Goal: Task Accomplishment & Management: Use online tool/utility

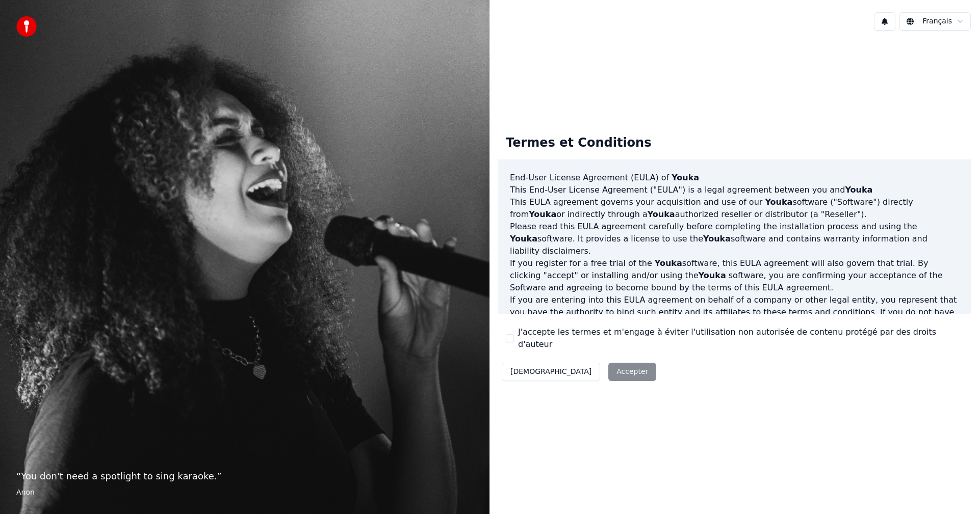
click at [512, 336] on button "J'accepte les termes et m'engage à éviter l'utilisation non autorisée de conten…" at bounding box center [510, 338] width 8 height 8
click at [608, 366] on button "Accepter" at bounding box center [632, 372] width 48 height 18
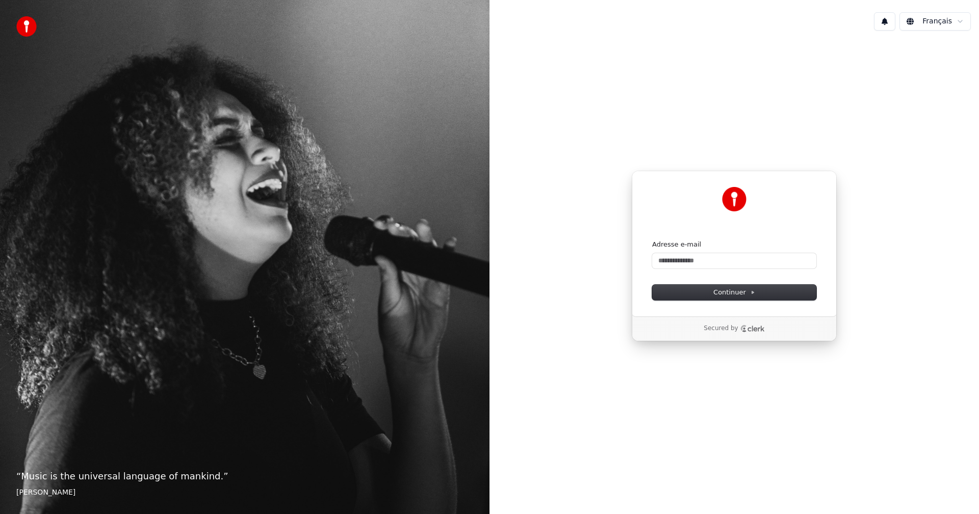
click at [681, 253] on div "Adresse e-mail" at bounding box center [734, 254] width 164 height 29
click at [686, 263] on input "Adresse e-mail" at bounding box center [734, 260] width 164 height 15
click at [739, 259] on input "Adresse e-mail" at bounding box center [734, 260] width 164 height 15
click at [731, 265] on input "Adresse e-mail" at bounding box center [734, 260] width 164 height 15
click at [652, 240] on button "submit" at bounding box center [652, 240] width 0 height 0
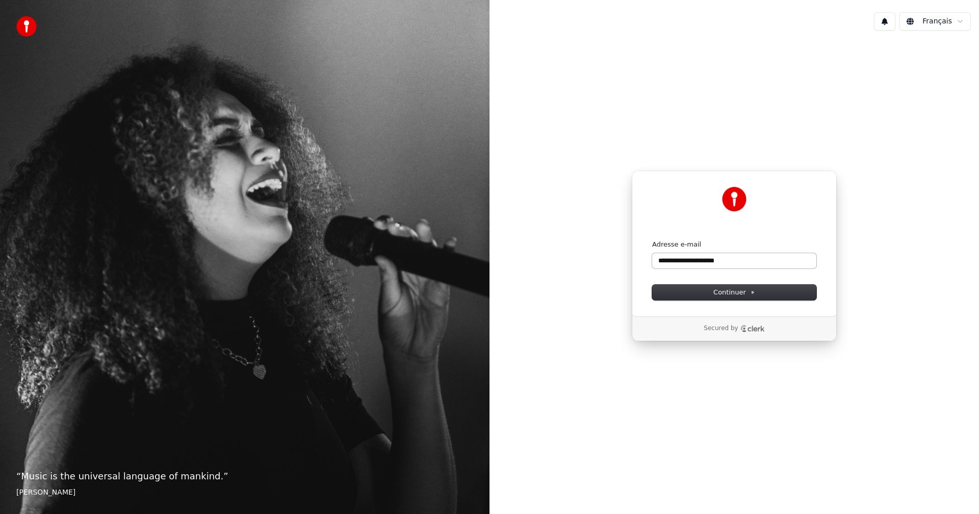
type input "**********"
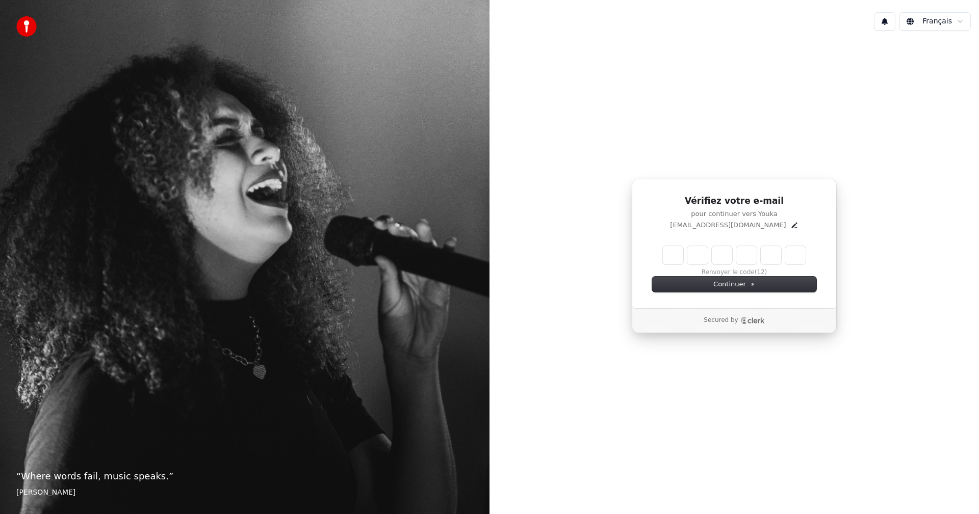
click at [672, 255] on input "Enter verification code" at bounding box center [734, 255] width 143 height 18
type input "******"
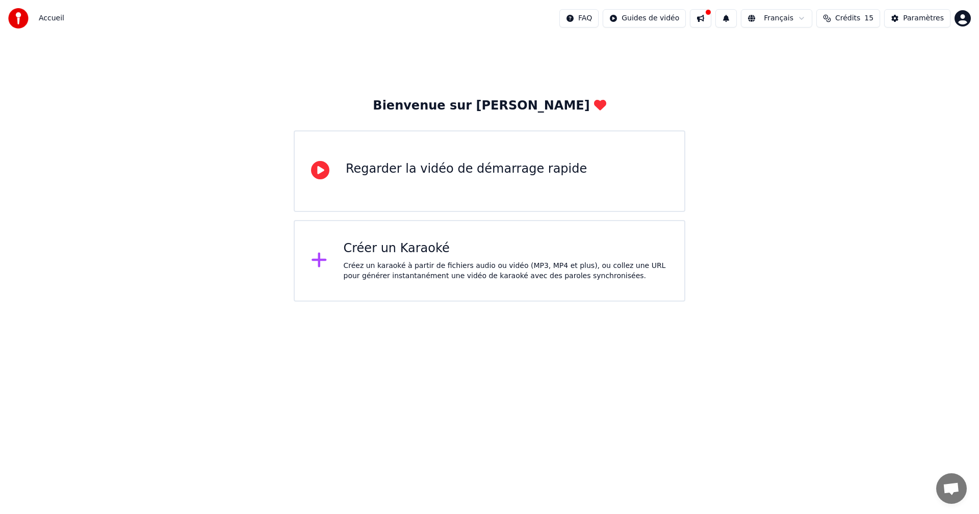
click at [371, 255] on div "Créer un Karaoké" at bounding box center [506, 249] width 325 height 16
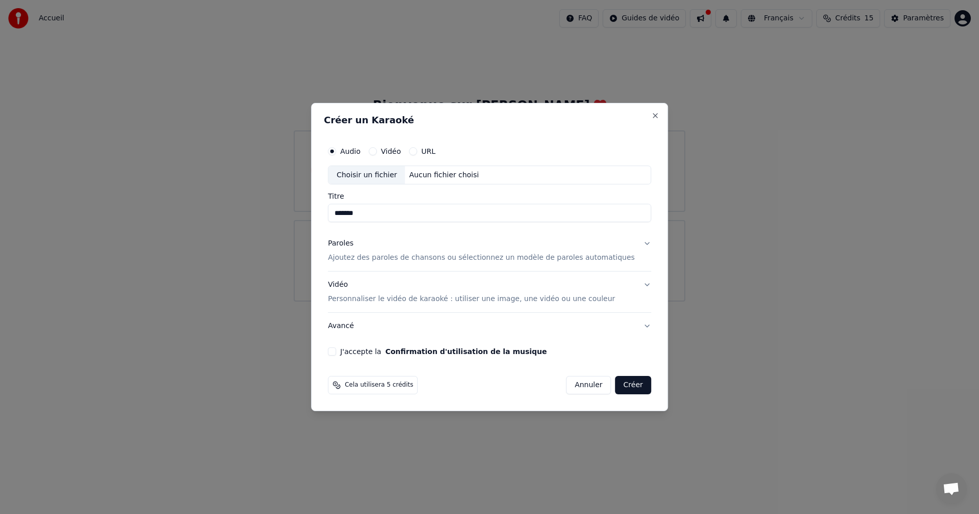
type input "*******"
click at [375, 255] on p "Ajoutez des paroles de chansons ou sélectionnez un modèle de paroles automatiqu…" at bounding box center [481, 258] width 307 height 10
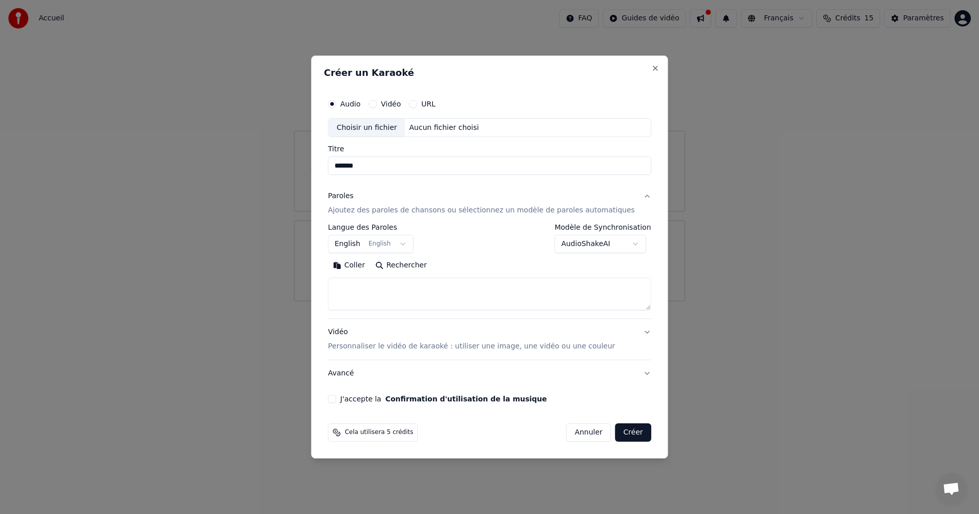
click at [364, 264] on button "Coller" at bounding box center [349, 266] width 42 height 16
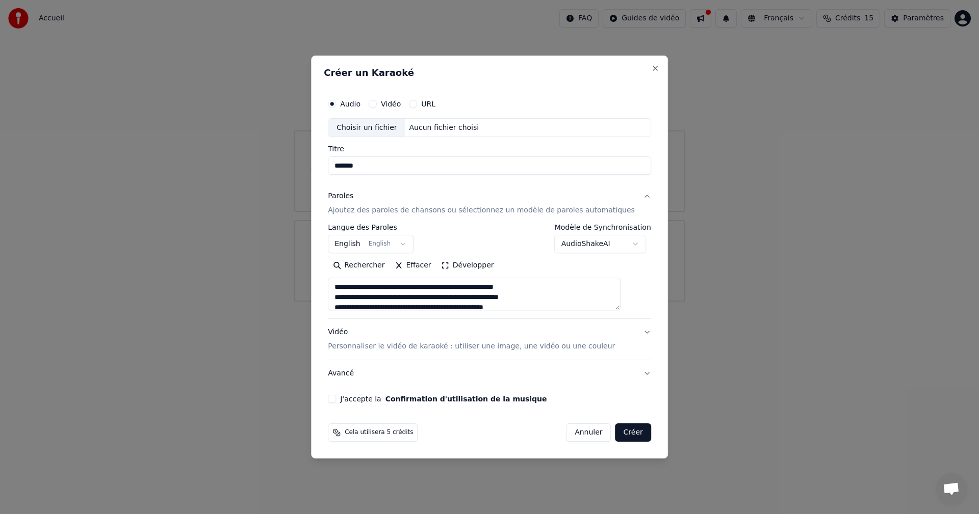
click at [384, 126] on div "Choisir un fichier" at bounding box center [366, 128] width 76 height 18
type textarea "**********"
type input "**********"
type textarea "**********"
click at [615, 429] on button "Créer" at bounding box center [633, 433] width 36 height 18
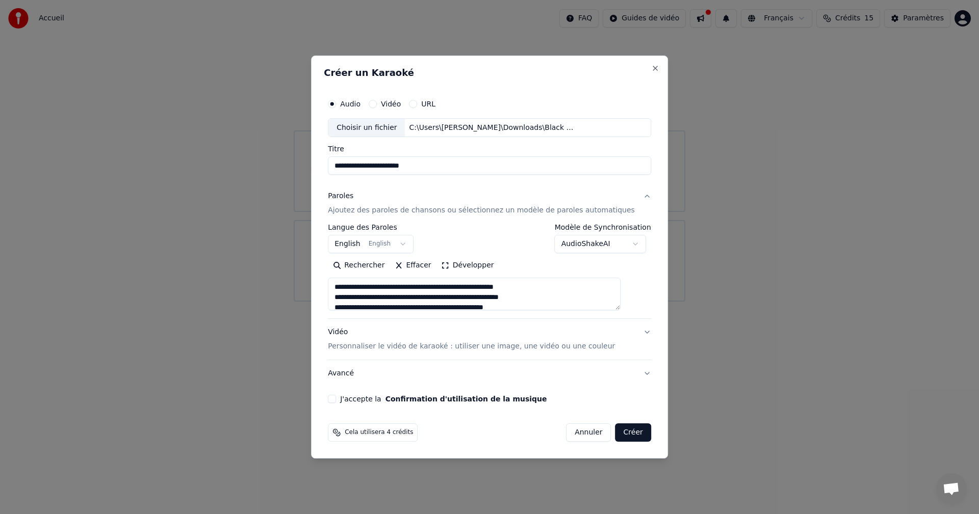
select select "**"
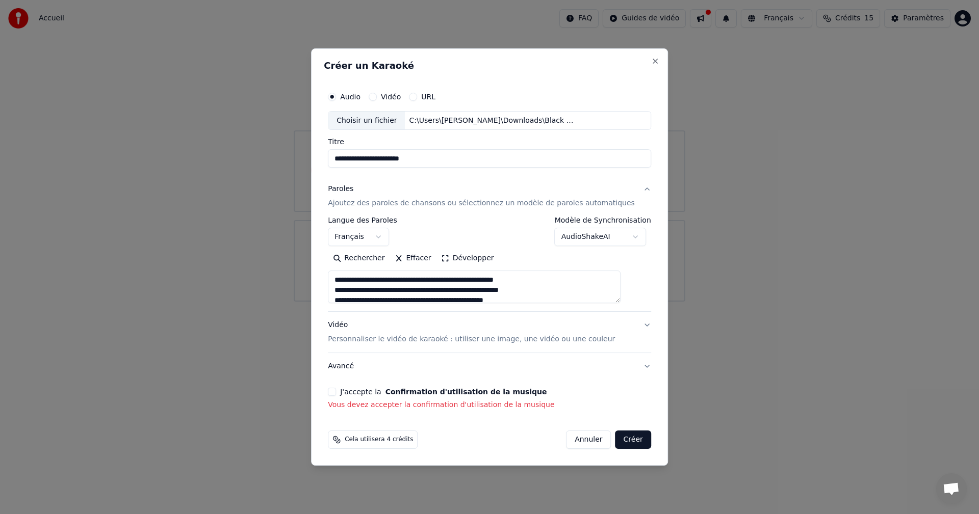
click at [363, 391] on label "J'accepte la Confirmation d'utilisation de la musique" at bounding box center [443, 391] width 206 height 7
click at [336, 391] on button "J'accepte la Confirmation d'utilisation de la musique" at bounding box center [332, 392] width 8 height 8
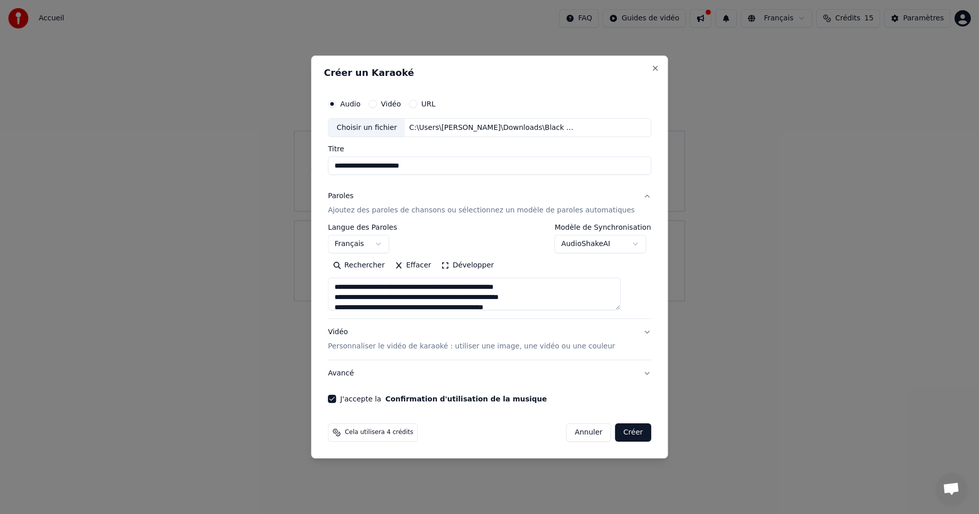
click at [624, 433] on button "Créer" at bounding box center [633, 433] width 36 height 18
type textarea "**********"
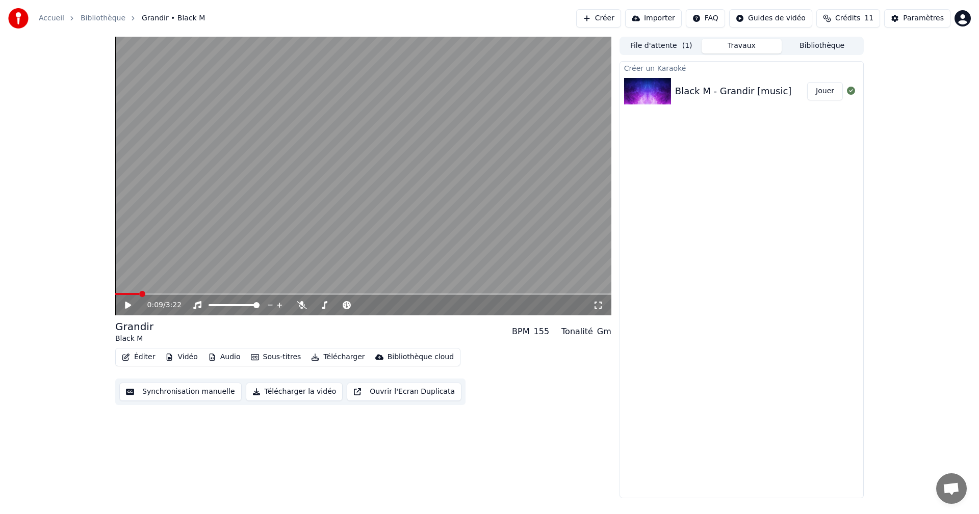
click at [145, 361] on button "Éditer" at bounding box center [138, 357] width 41 height 14
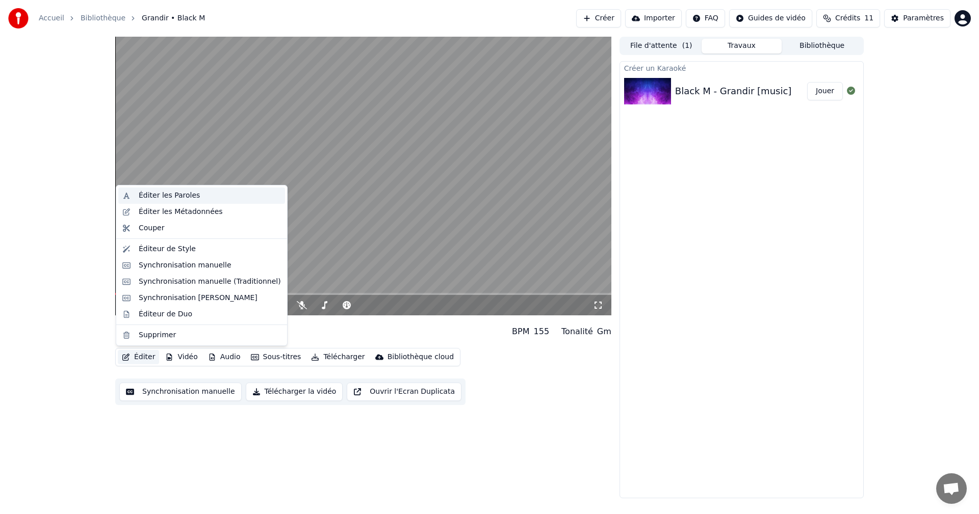
click at [209, 199] on div "Éditer les Paroles" at bounding box center [210, 196] width 142 height 10
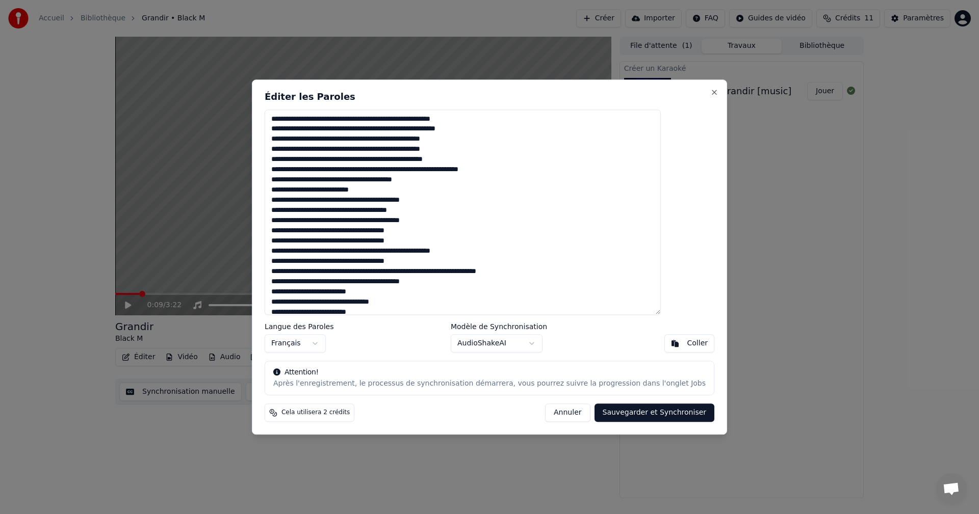
click at [530, 346] on body "Accueil Bibliothèque Grandir • Black M Créer Importer FAQ Guides de vidéo Crédi…" at bounding box center [489, 257] width 979 height 514
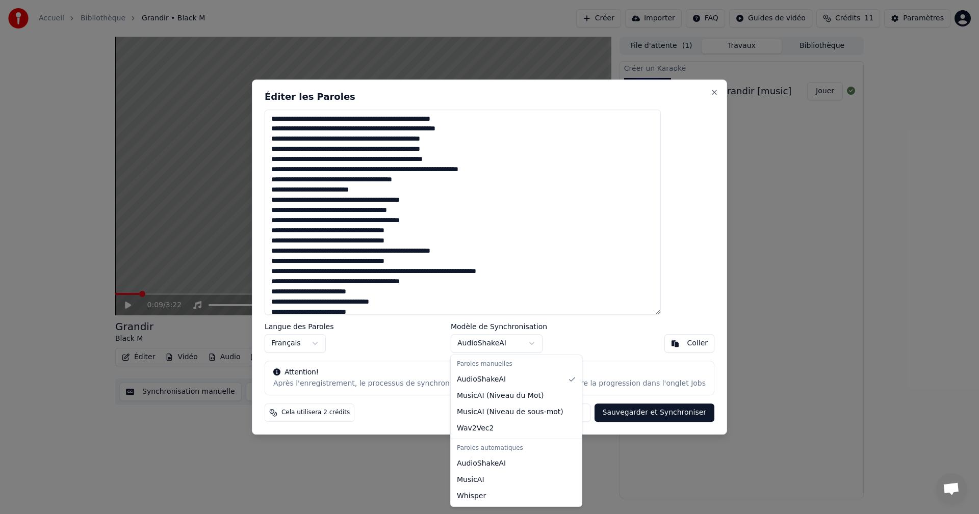
click at [498, 365] on div "Paroles manuelles" at bounding box center [516, 364] width 127 height 14
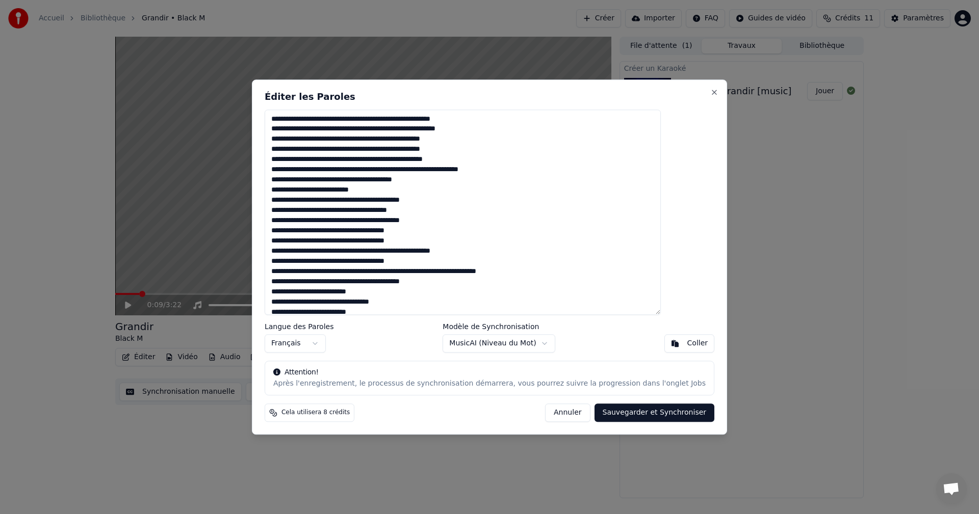
click at [608, 421] on button "Sauvegarder et Synchroniser" at bounding box center [654, 413] width 120 height 18
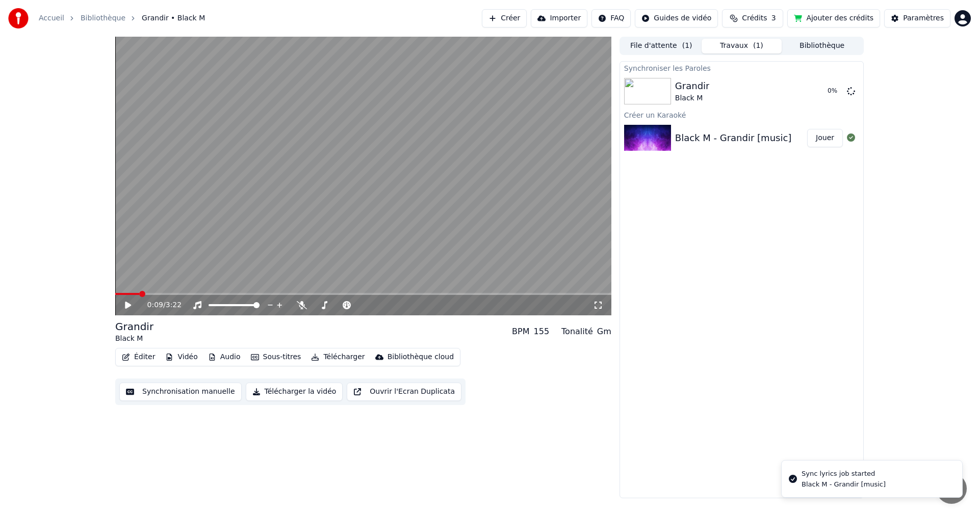
click at [228, 252] on video at bounding box center [363, 176] width 496 height 279
click at [131, 305] on icon at bounding box center [135, 305] width 24 height 8
click at [194, 394] on button "Synchronisation manuelle" at bounding box center [180, 392] width 122 height 18
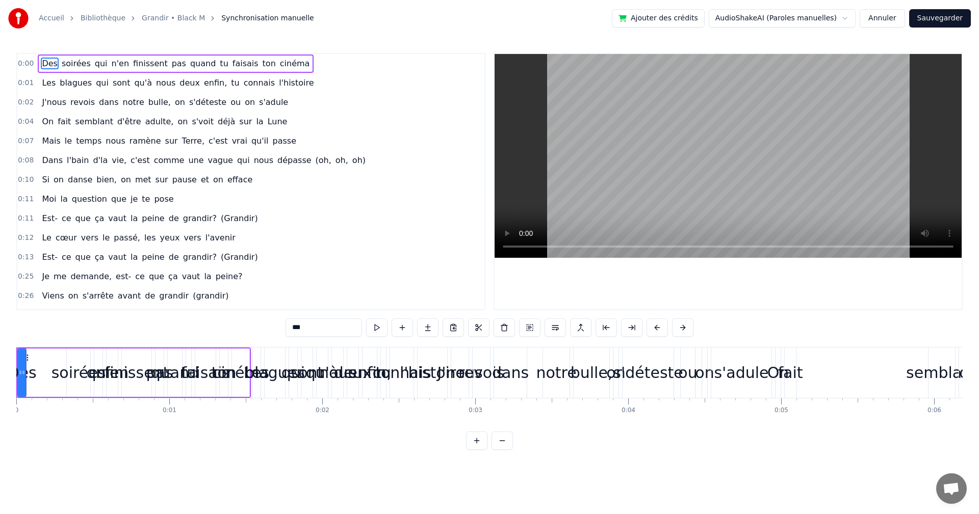
click at [502, 450] on button at bounding box center [501, 441] width 21 height 18
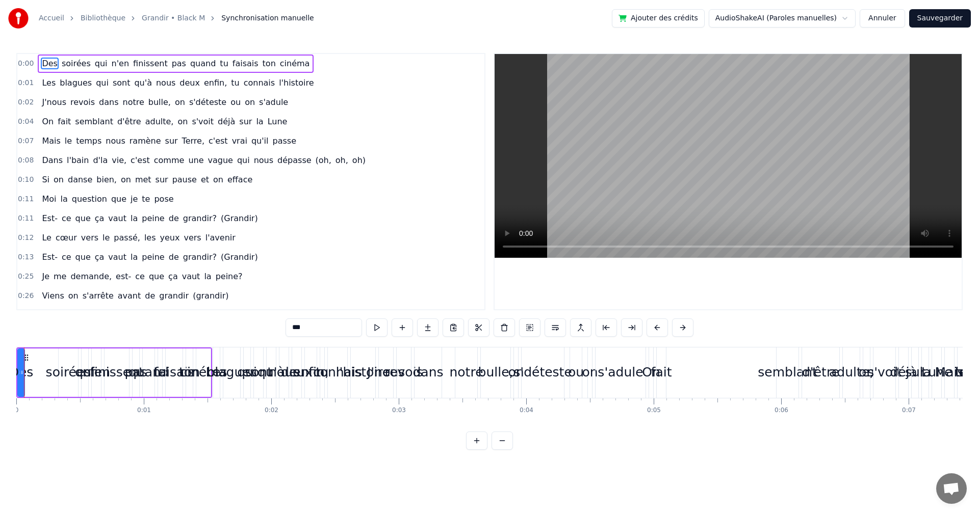
click at [502, 450] on button at bounding box center [501, 441] width 21 height 18
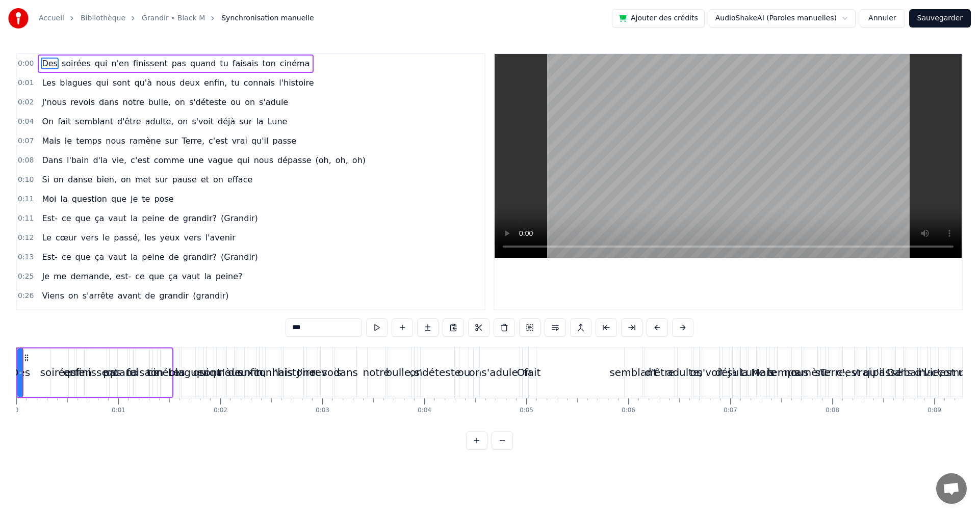
click at [478, 450] on button at bounding box center [476, 441] width 21 height 18
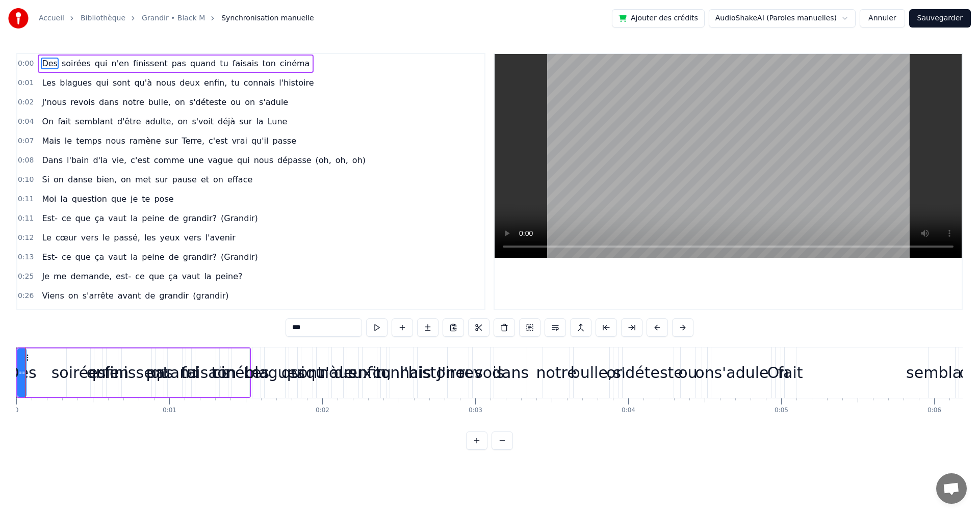
click at [478, 450] on button at bounding box center [476, 441] width 21 height 18
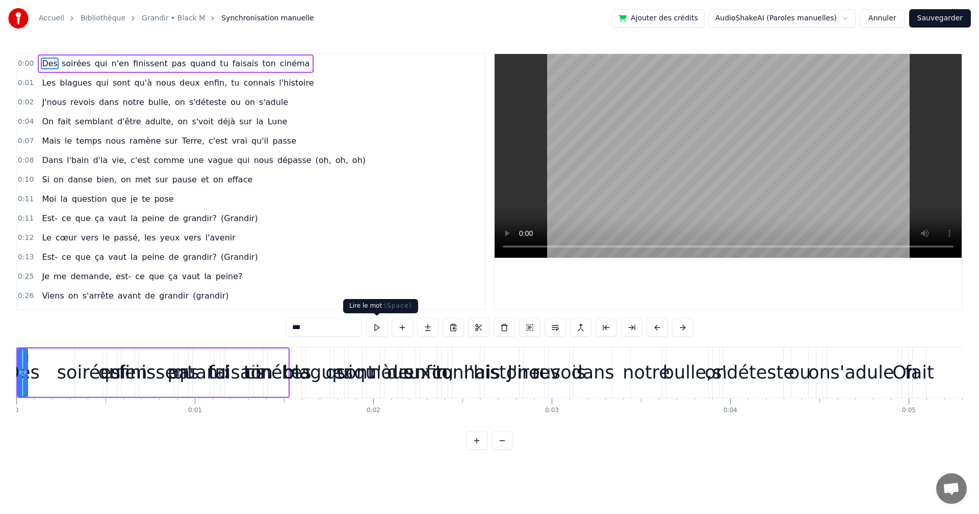
click at [378, 329] on button at bounding box center [376, 328] width 21 height 18
click at [366, 319] on button at bounding box center [376, 328] width 21 height 18
click at [243, 322] on div "0:00 Des soirées qui n'en finissent pas quand tu faisais ton cinéma 0:01 Les bl…" at bounding box center [489, 251] width 946 height 397
drag, startPoint x: 273, startPoint y: 301, endPoint x: 284, endPoint y: 294, distance: 13.2
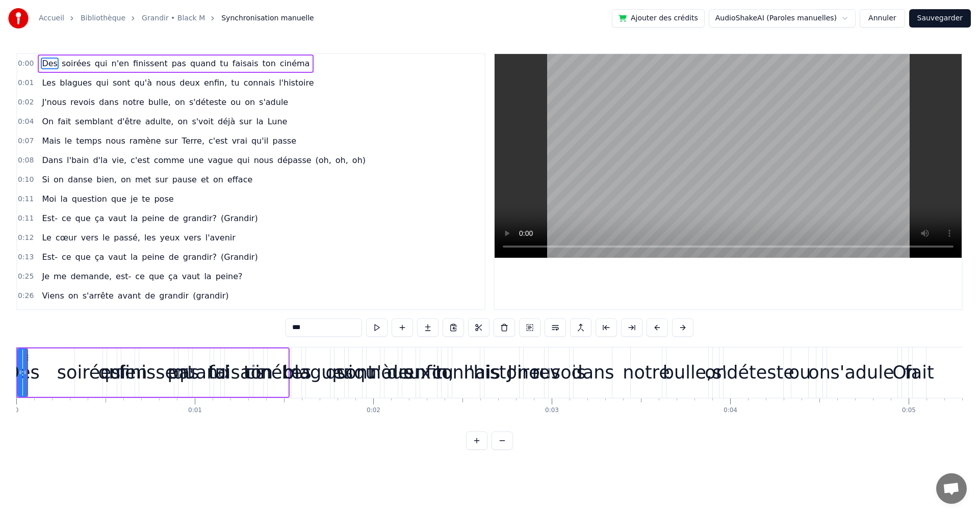
click at [275, 301] on div "0:26 Viens on s'arrête avant de grandir (grandir)" at bounding box center [250, 296] width 467 height 19
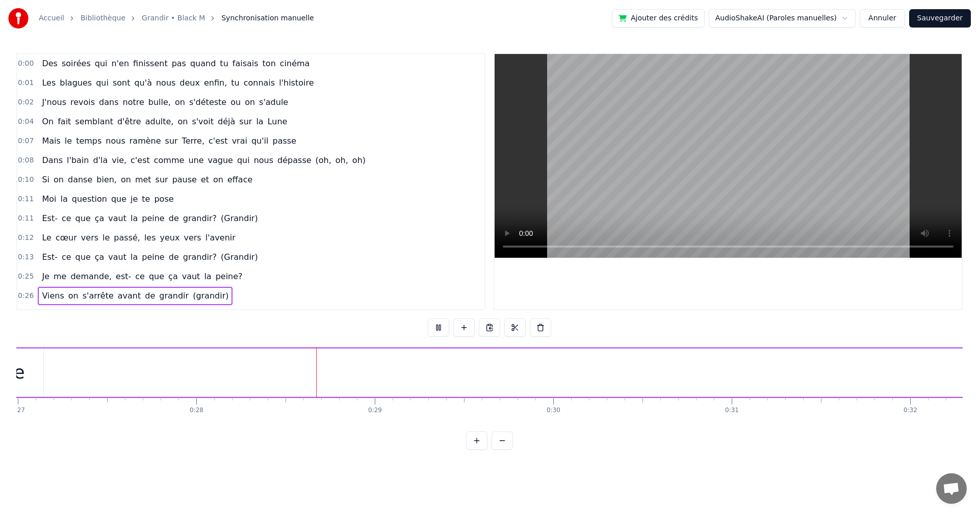
scroll to position [0, 4958]
click at [22, 60] on span "0:00" at bounding box center [26, 64] width 16 height 10
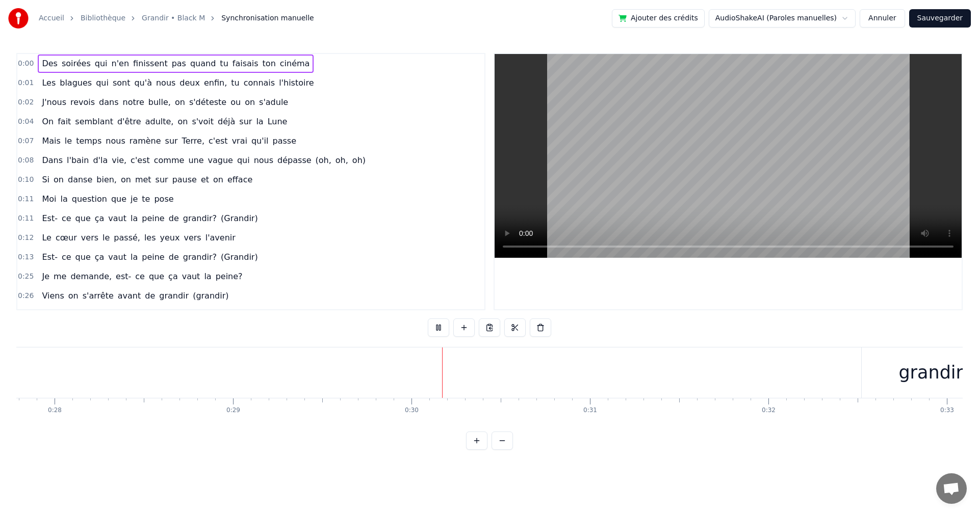
click at [42, 64] on span "Des" at bounding box center [50, 64] width 18 height 12
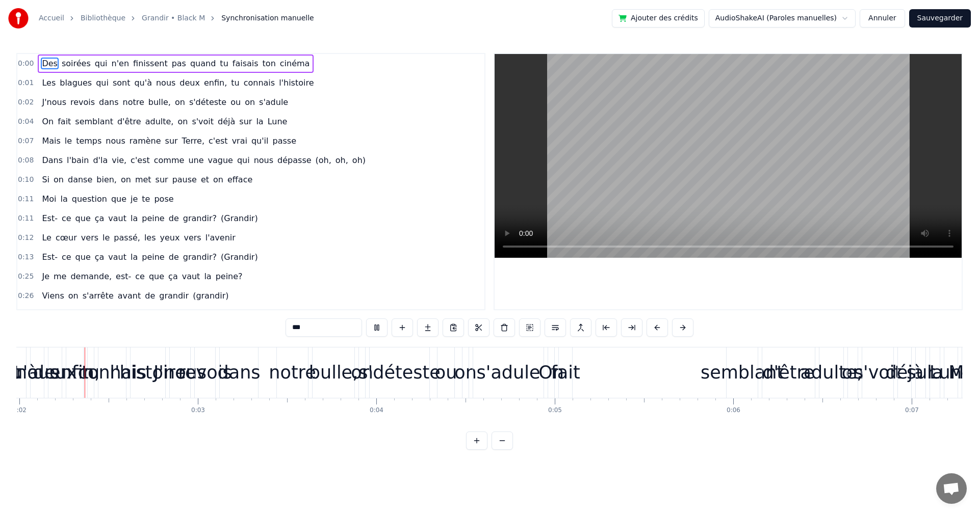
scroll to position [0, 339]
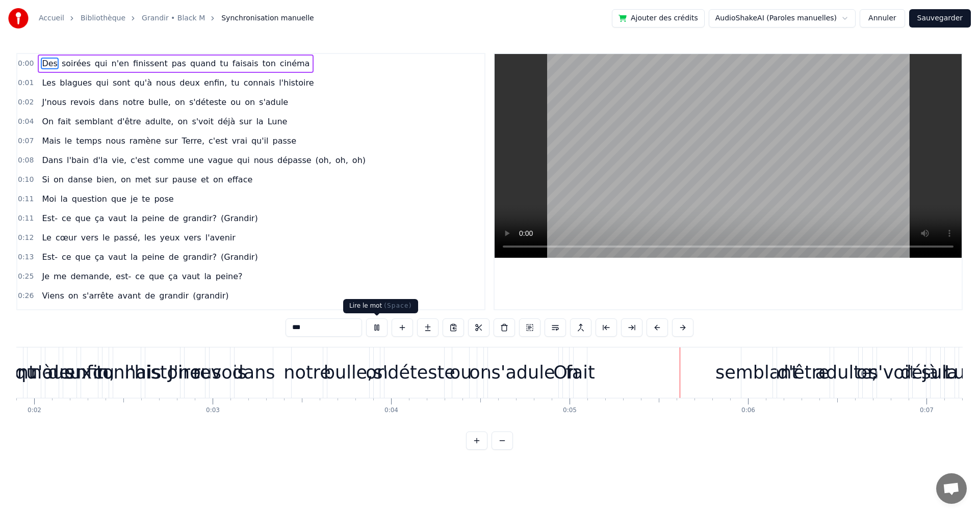
click at [374, 329] on button at bounding box center [376, 328] width 21 height 18
click at [48, 22] on link "Accueil" at bounding box center [51, 18] width 25 height 10
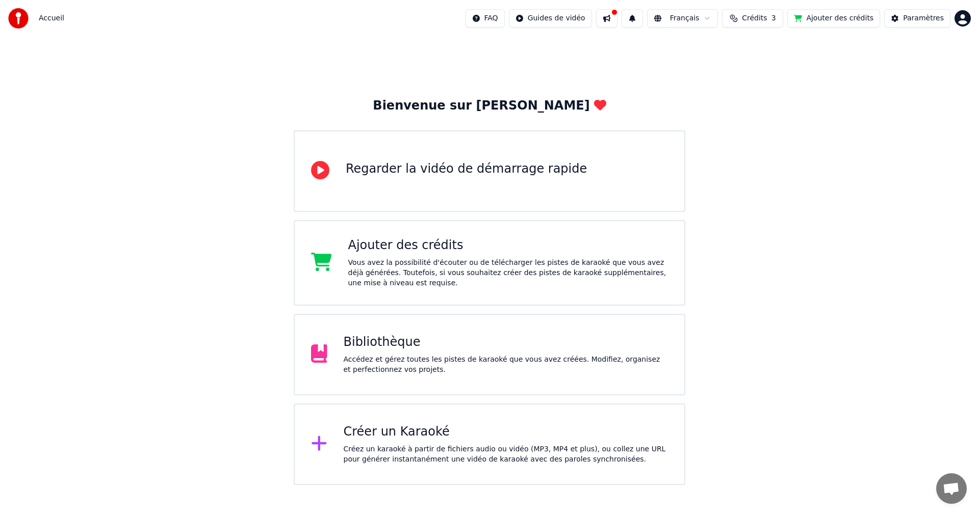
click at [472, 365] on div "Accédez et gérez toutes les pistes de karaoké que vous avez créées. Modifiez, o…" at bounding box center [506, 365] width 325 height 20
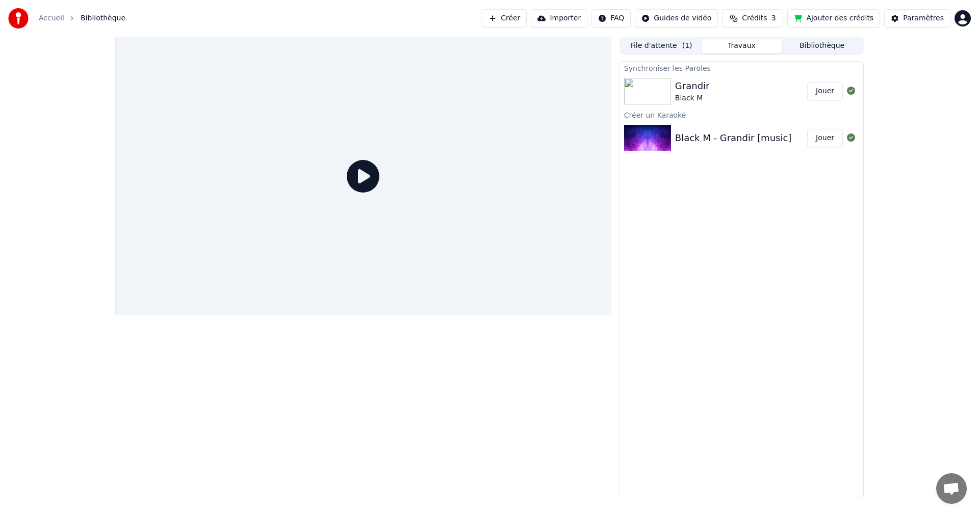
click at [759, 135] on div "Black M - Grandir [music]" at bounding box center [733, 138] width 117 height 14
click at [739, 142] on div "Black M - Grandir [music]" at bounding box center [733, 138] width 117 height 14
click at [651, 137] on img at bounding box center [647, 138] width 47 height 27
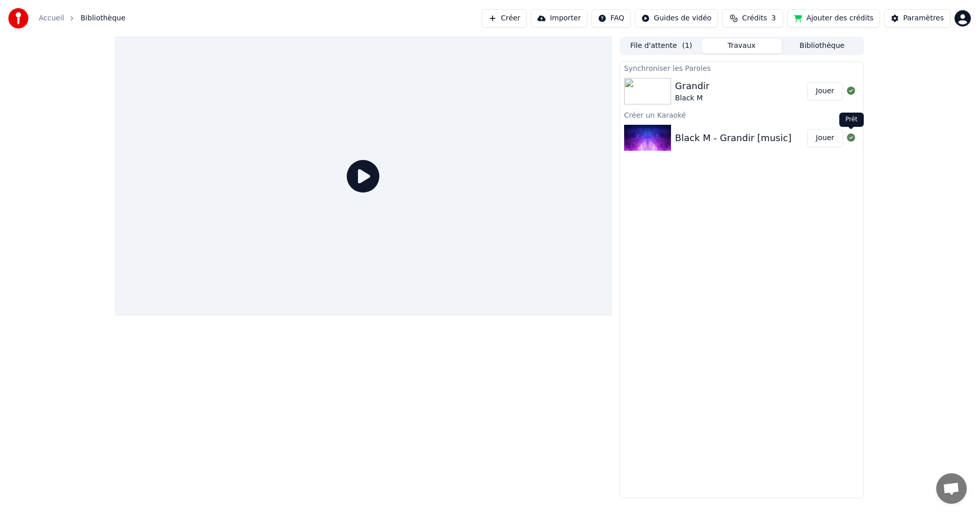
click at [833, 137] on button "Jouer" at bounding box center [825, 138] width 36 height 18
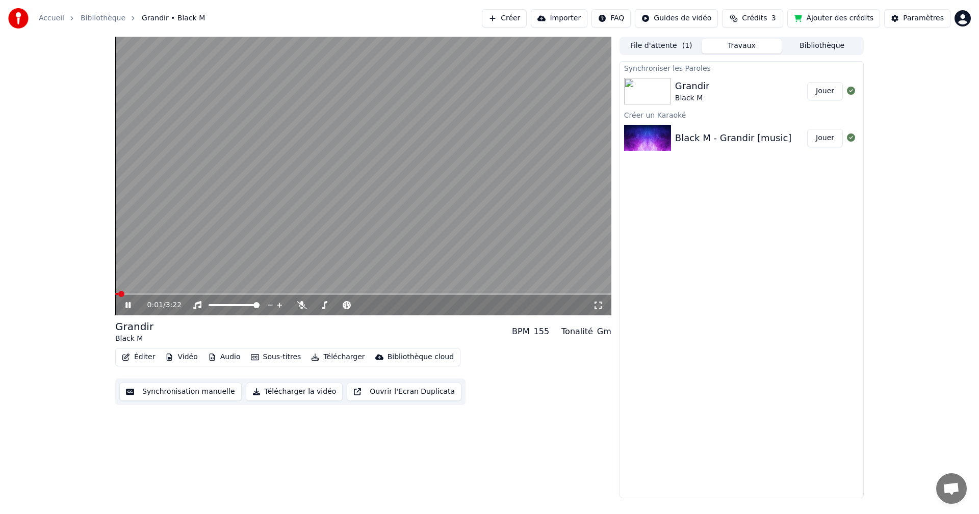
click at [187, 394] on button "Synchronisation manuelle" at bounding box center [180, 392] width 122 height 18
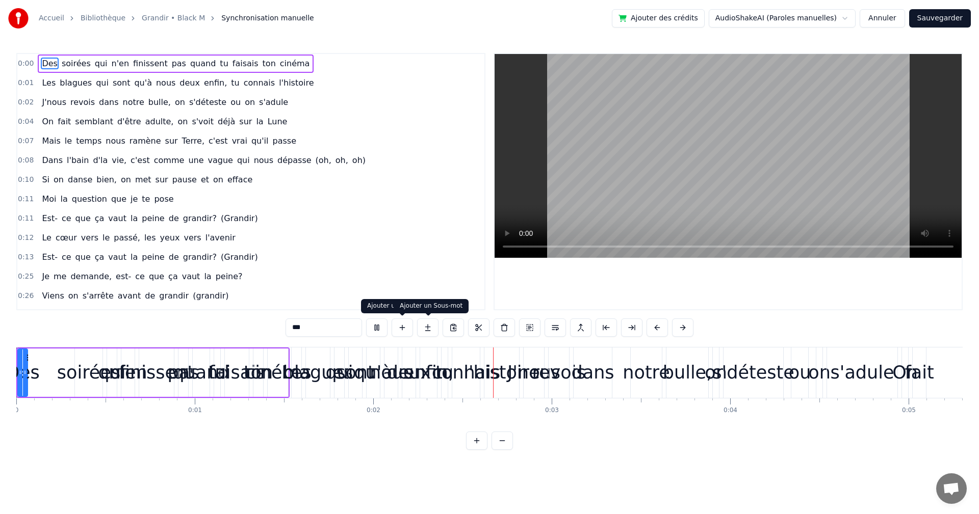
click at [428, 327] on button at bounding box center [427, 328] width 21 height 18
click at [428, 327] on div "***" at bounding box center [490, 328] width 408 height 18
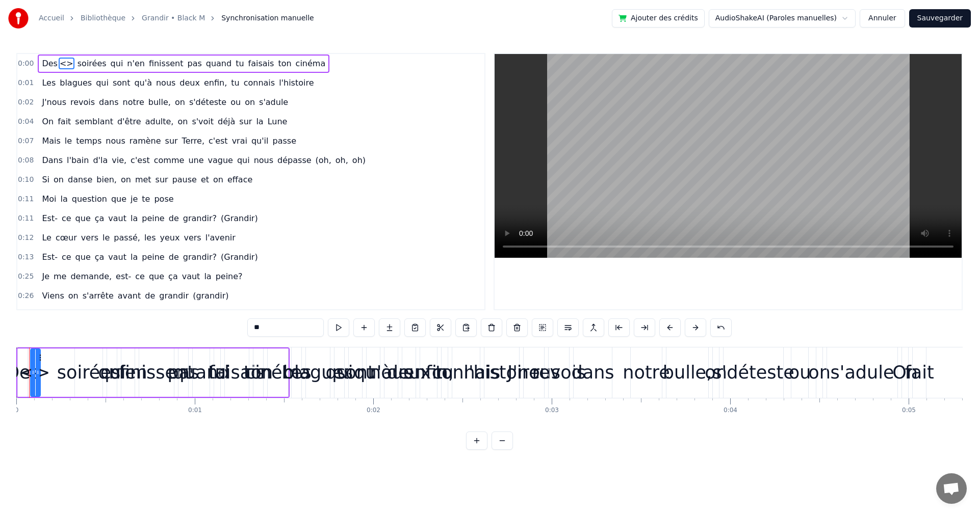
click at [428, 327] on div "**" at bounding box center [489, 328] width 484 height 18
click at [53, 67] on span "Des" at bounding box center [50, 64] width 18 height 12
click at [63, 65] on span "<>" at bounding box center [67, 64] width 16 height 12
type input "*******"
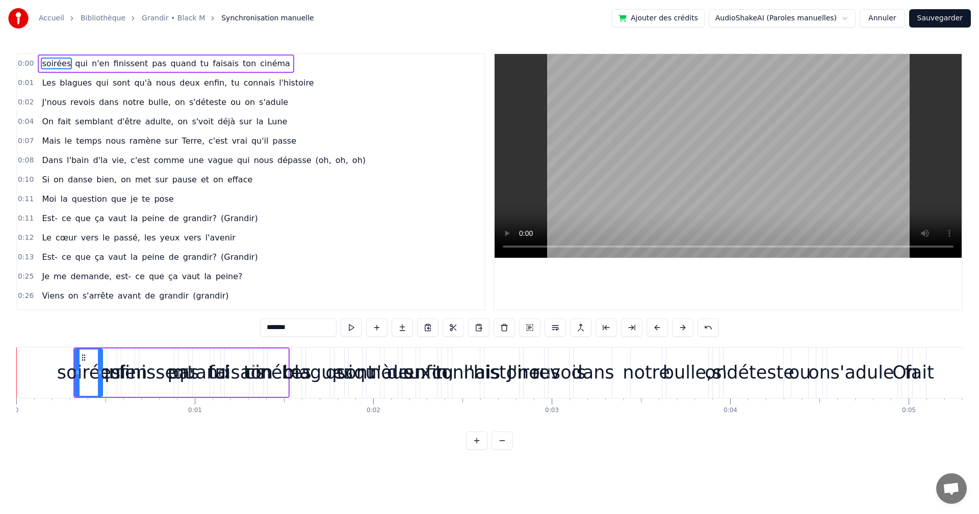
drag, startPoint x: 48, startPoint y: 66, endPoint x: 41, endPoint y: 64, distance: 6.8
click at [41, 65] on span "soirées" at bounding box center [56, 64] width 31 height 12
click at [55, 63] on span "soirées" at bounding box center [56, 64] width 31 height 12
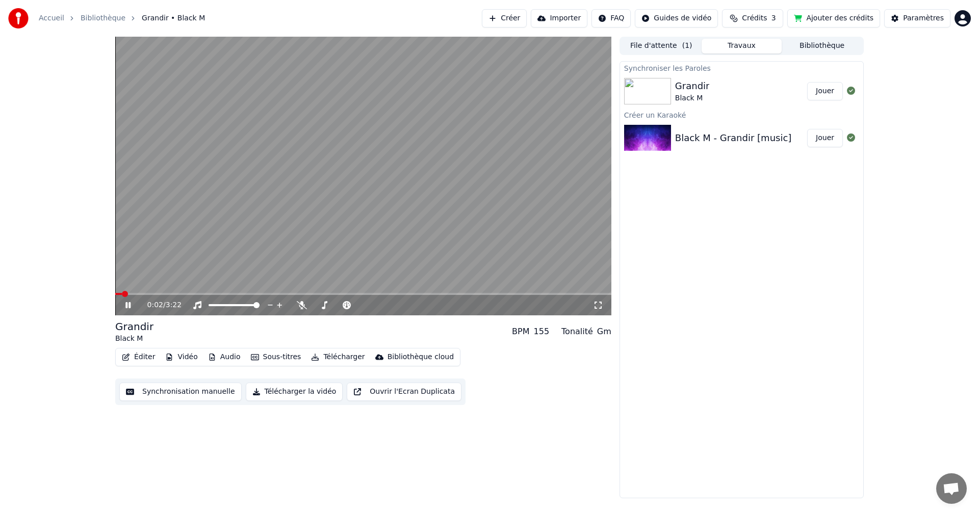
click at [126, 310] on div "0:02 / 3:22" at bounding box center [363, 305] width 488 height 10
click at [127, 307] on icon at bounding box center [127, 305] width 5 height 6
click at [823, 136] on button "Jouer" at bounding box center [825, 138] width 36 height 18
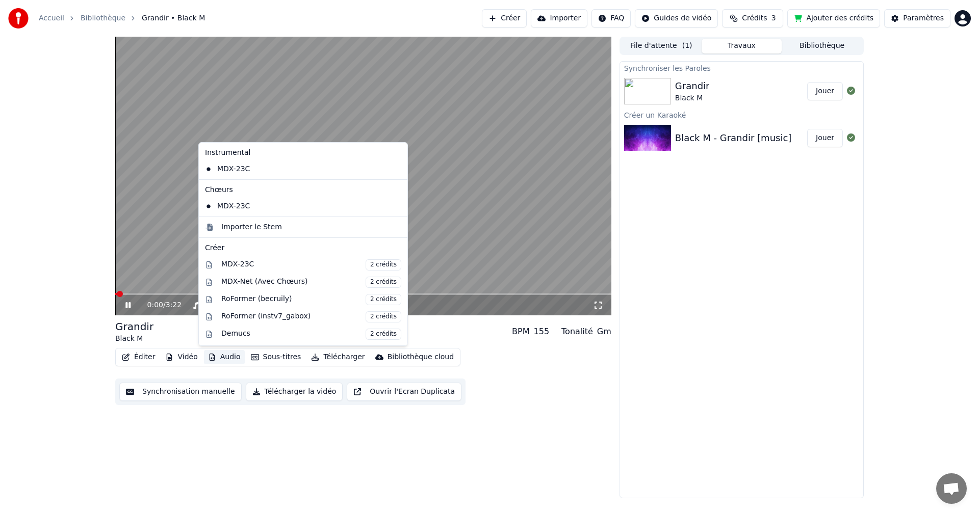
click at [225, 357] on button "Audio" at bounding box center [224, 357] width 41 height 14
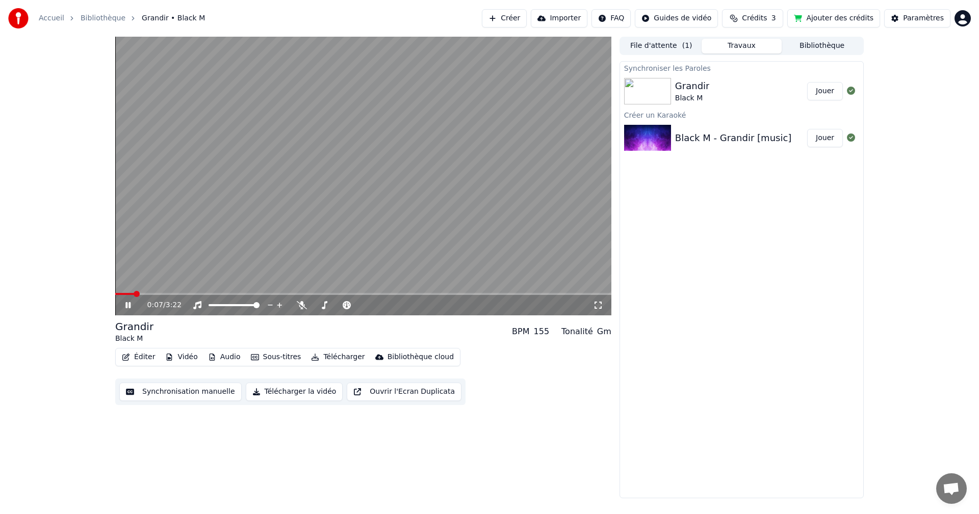
click at [539, 366] on div "Éditer Vidéo Audio Sous-titres Télécharger Bibliothèque cloud Synchronisation m…" at bounding box center [363, 376] width 496 height 57
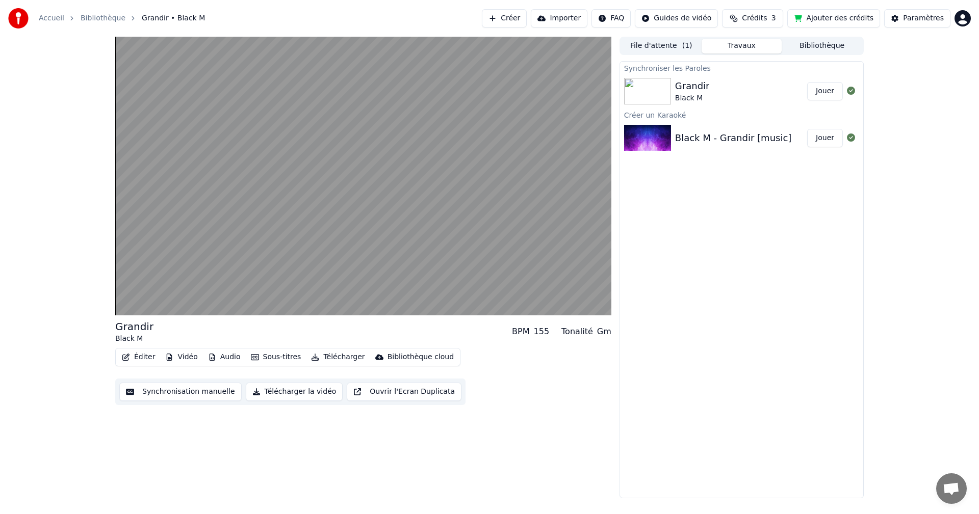
click at [127, 357] on icon "button" at bounding box center [125, 357] width 7 height 7
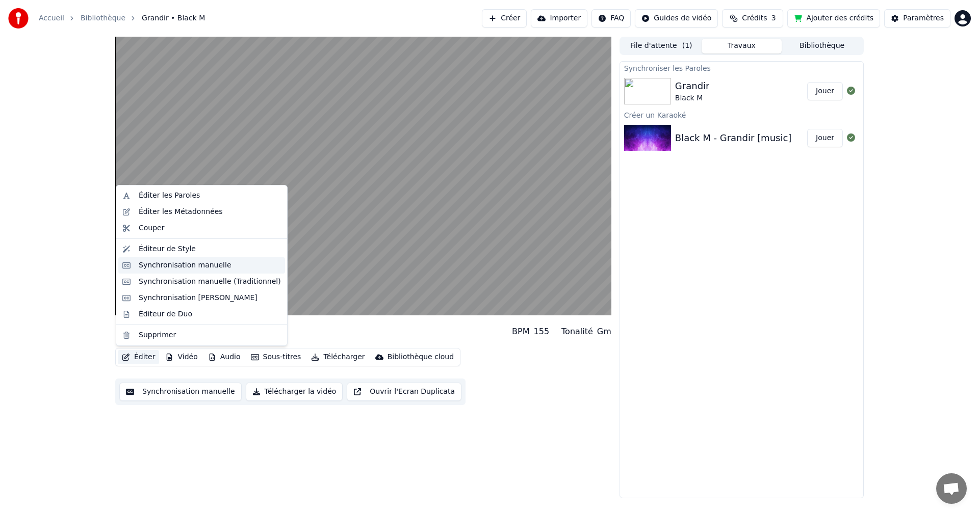
click at [164, 261] on div "Synchronisation manuelle" at bounding box center [185, 266] width 93 height 10
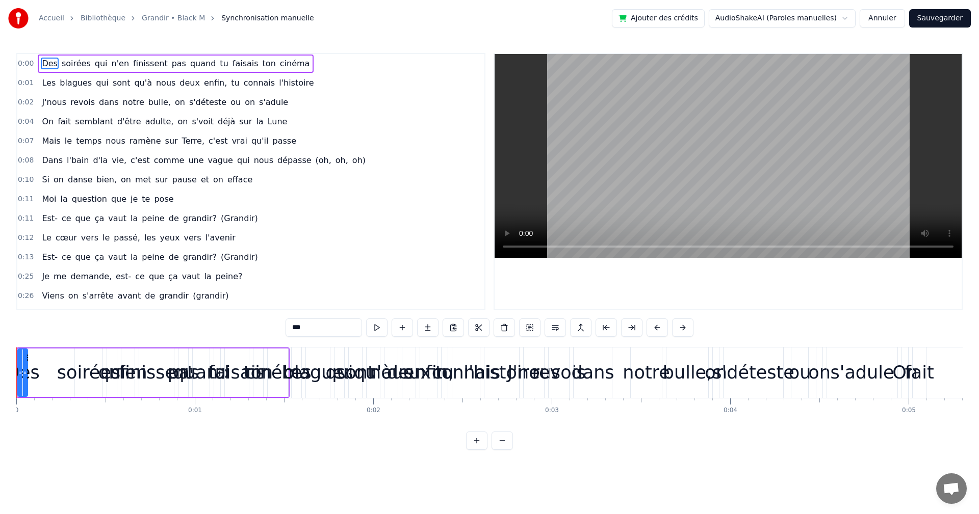
click at [127, 386] on div "finissent" at bounding box center [156, 372] width 75 height 27
click at [94, 383] on div "soirées" at bounding box center [88, 372] width 63 height 27
type input "*******"
click at [73, 379] on div "soirées" at bounding box center [88, 372] width 63 height 27
click at [57, 379] on div "Des soirées qui n'en finissent pas quand tu faisais ton cinéma" at bounding box center [152, 373] width 273 height 50
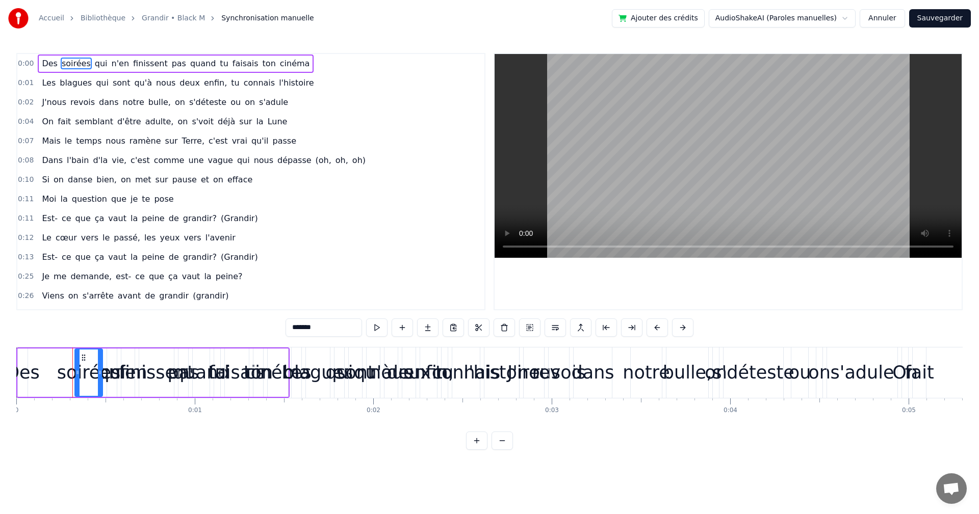
click at [56, 378] on div "Des soirées qui n'en finissent pas quand tu faisais ton cinéma" at bounding box center [152, 373] width 273 height 50
click at [84, 370] on div "soirées" at bounding box center [88, 372] width 63 height 27
type input "***"
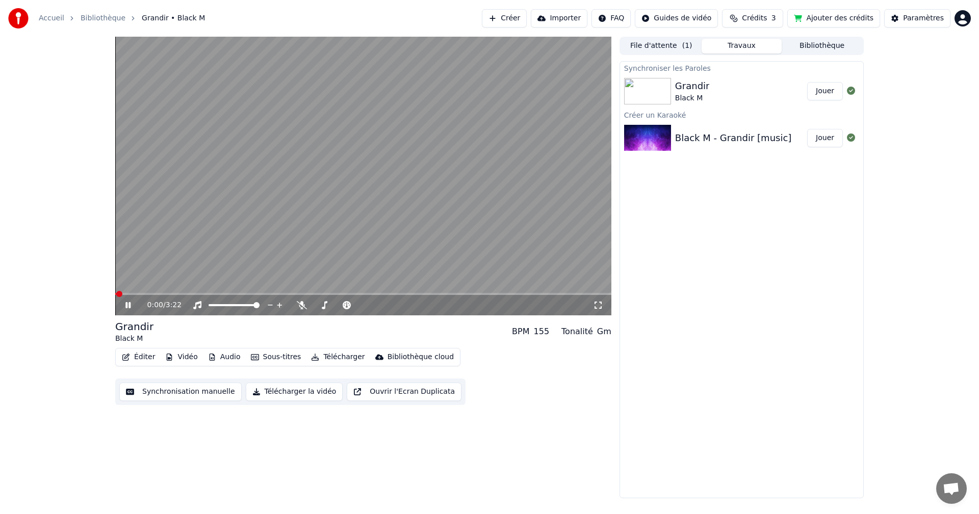
click at [124, 305] on icon at bounding box center [135, 305] width 24 height 8
click at [165, 387] on button "Synchronisation manuelle" at bounding box center [180, 392] width 122 height 18
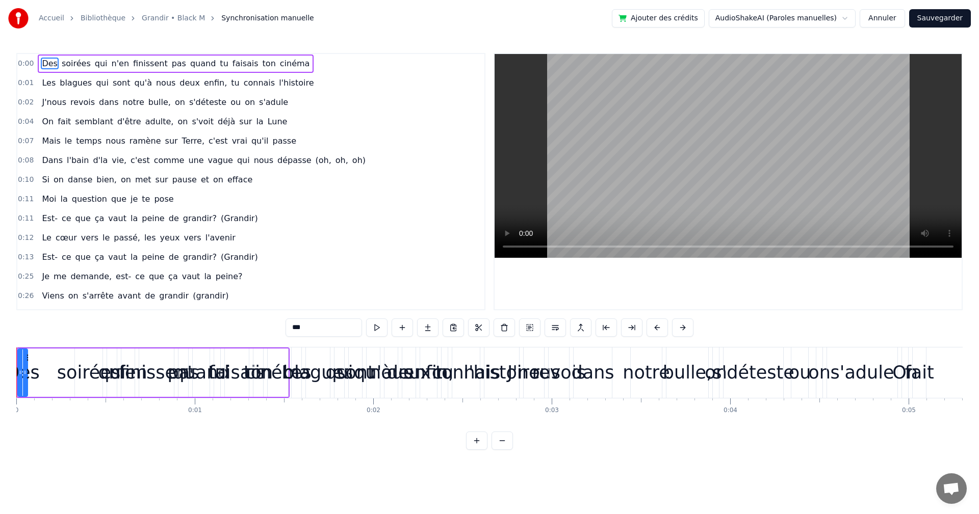
drag, startPoint x: 30, startPoint y: 372, endPoint x: 49, endPoint y: 373, distance: 19.9
click at [49, 373] on div "Des soirées qui n'en finissent pas quand tu faisais ton cinéma" at bounding box center [152, 373] width 273 height 50
click at [33, 372] on div "Des" at bounding box center [23, 372] width 34 height 27
click at [57, 373] on div "Des soirées qui n'en finissent pas quand tu faisais ton cinéma" at bounding box center [152, 373] width 273 height 50
click at [41, 370] on div "Des soirées qui n'en finissent pas quand tu faisais ton cinéma" at bounding box center [152, 373] width 273 height 50
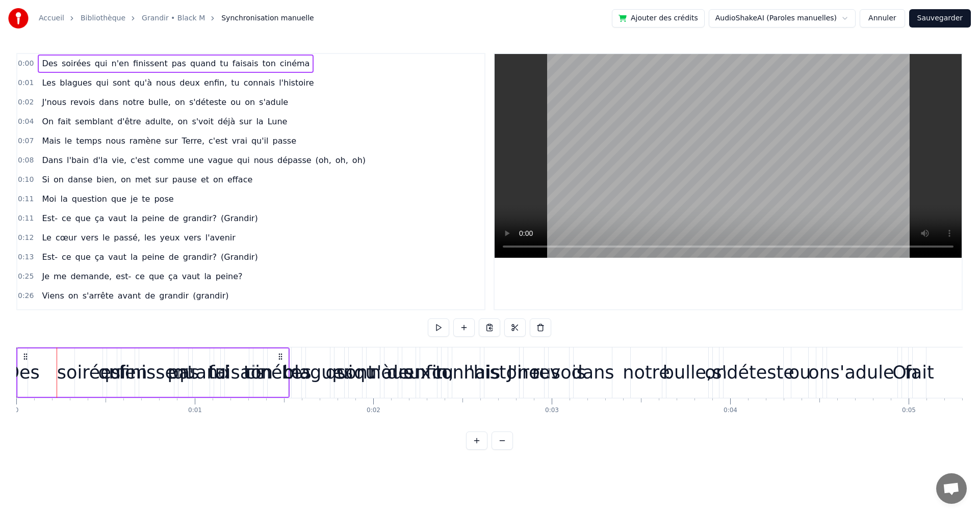
click at [27, 370] on div "Des" at bounding box center [23, 372] width 34 height 27
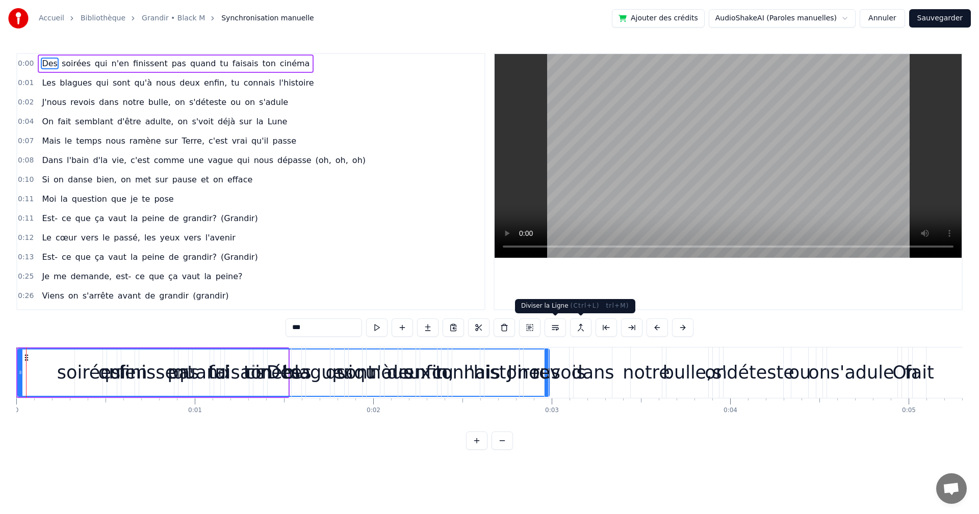
drag, startPoint x: 24, startPoint y: 372, endPoint x: 546, endPoint y: 326, distance: 523.6
click at [546, 326] on div "0:00 Des soirées qui n'en finissent pas quand tu faisais ton cinéma 0:01 Les bl…" at bounding box center [489, 251] width 946 height 397
